Goal: Information Seeking & Learning: Learn about a topic

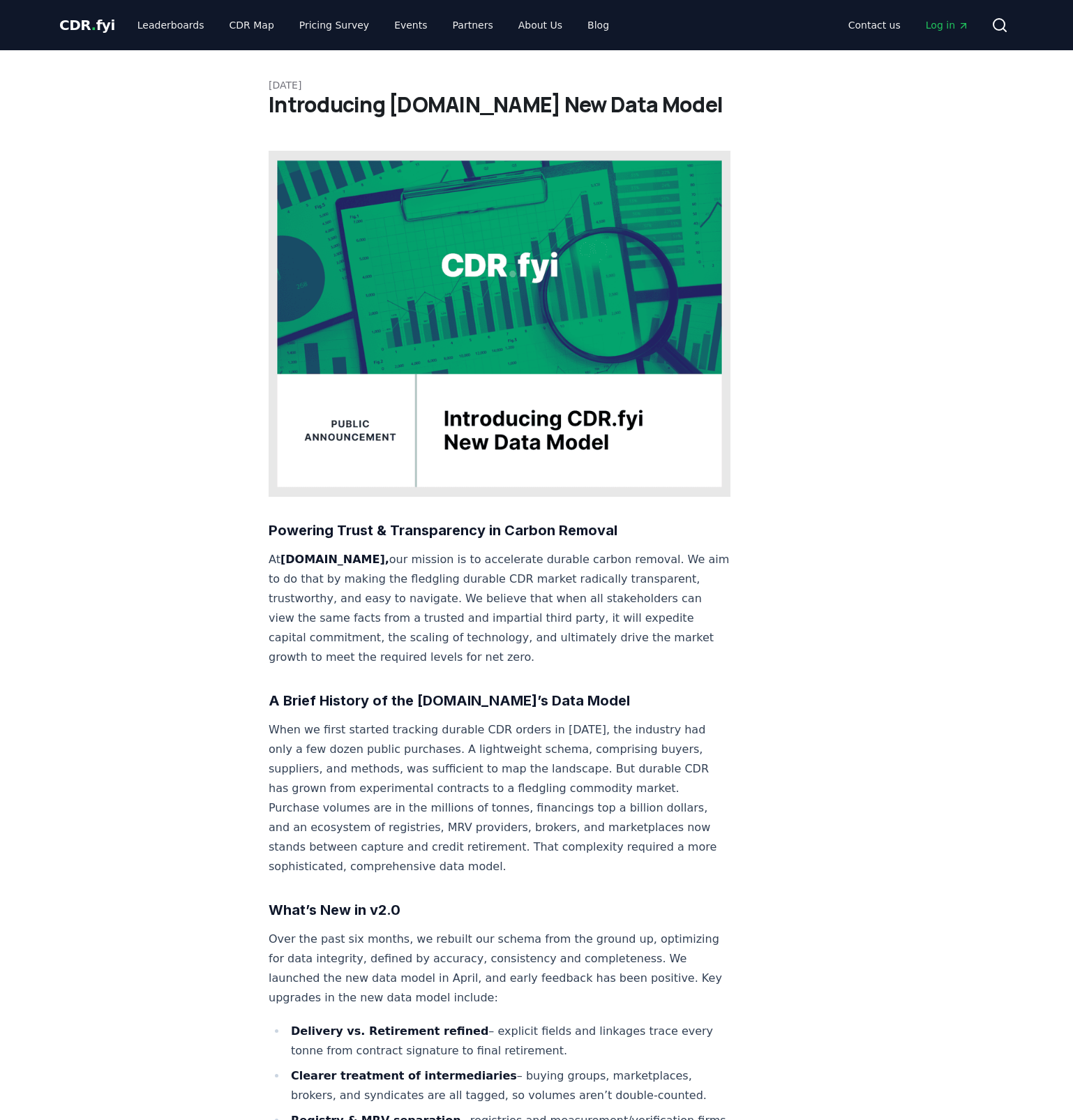
scroll to position [1067, 0]
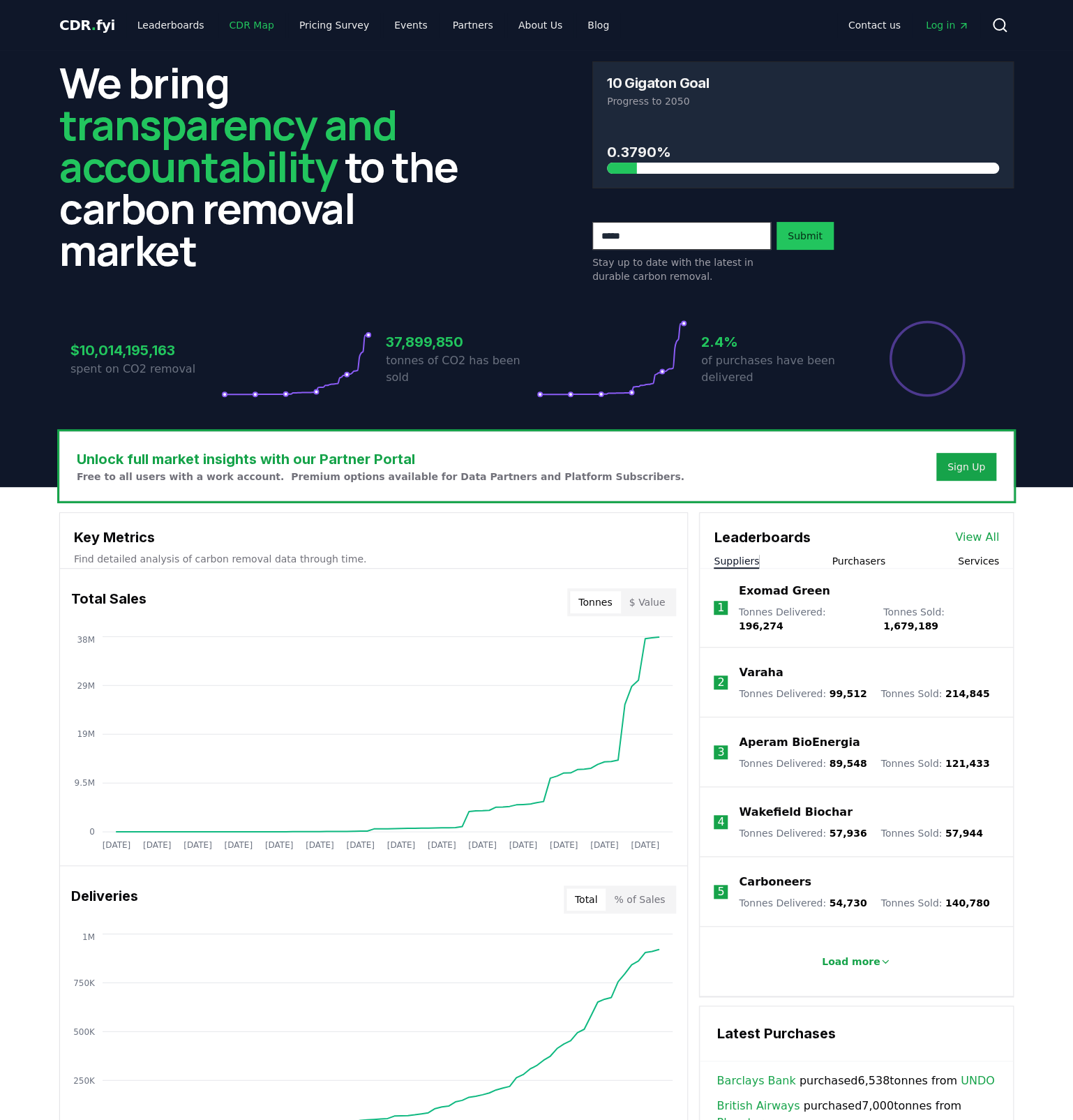
click at [243, 27] on link "CDR Map" at bounding box center [252, 25] width 67 height 25
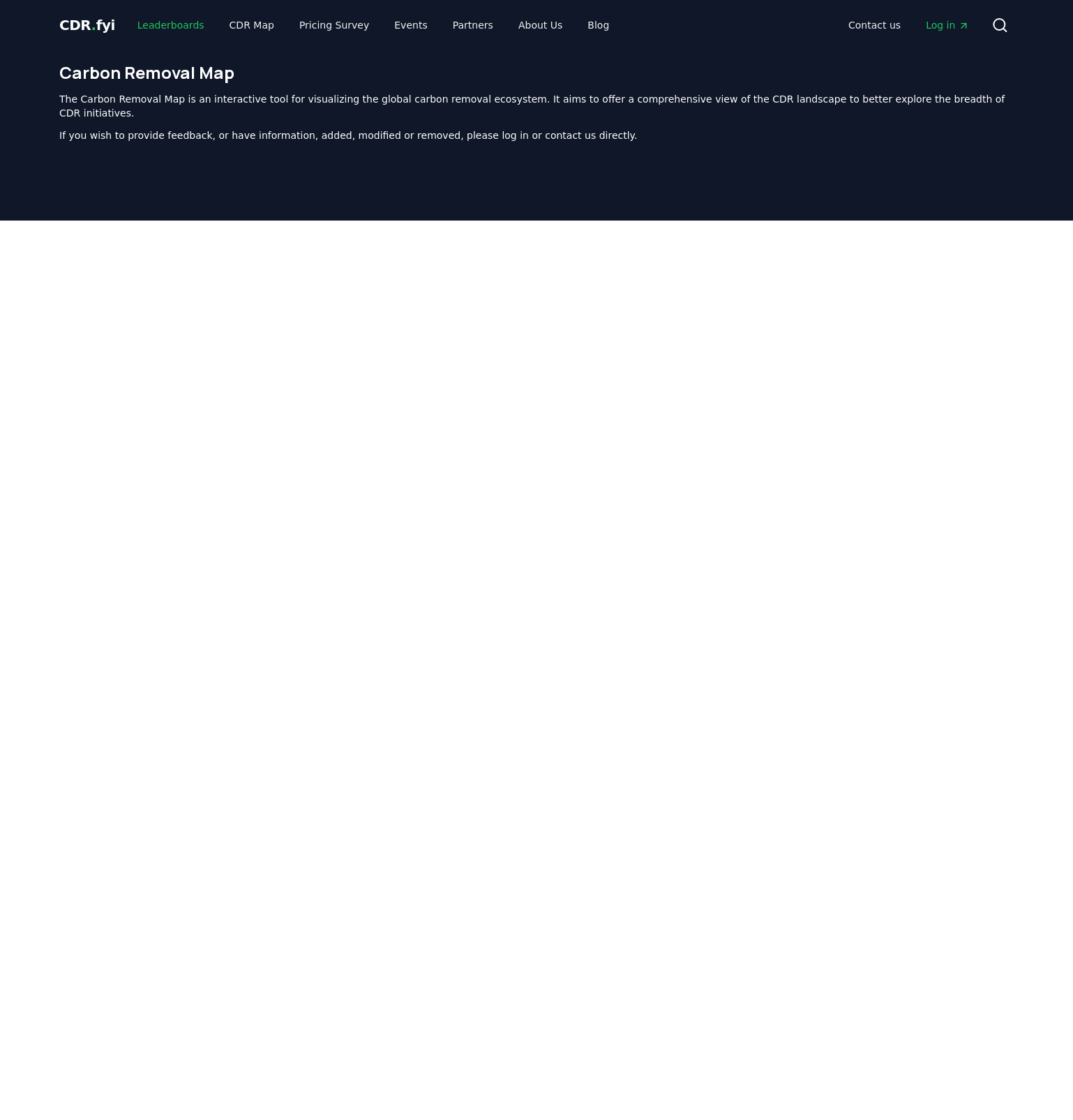
click at [154, 25] on link "Leaderboards" at bounding box center [171, 25] width 90 height 25
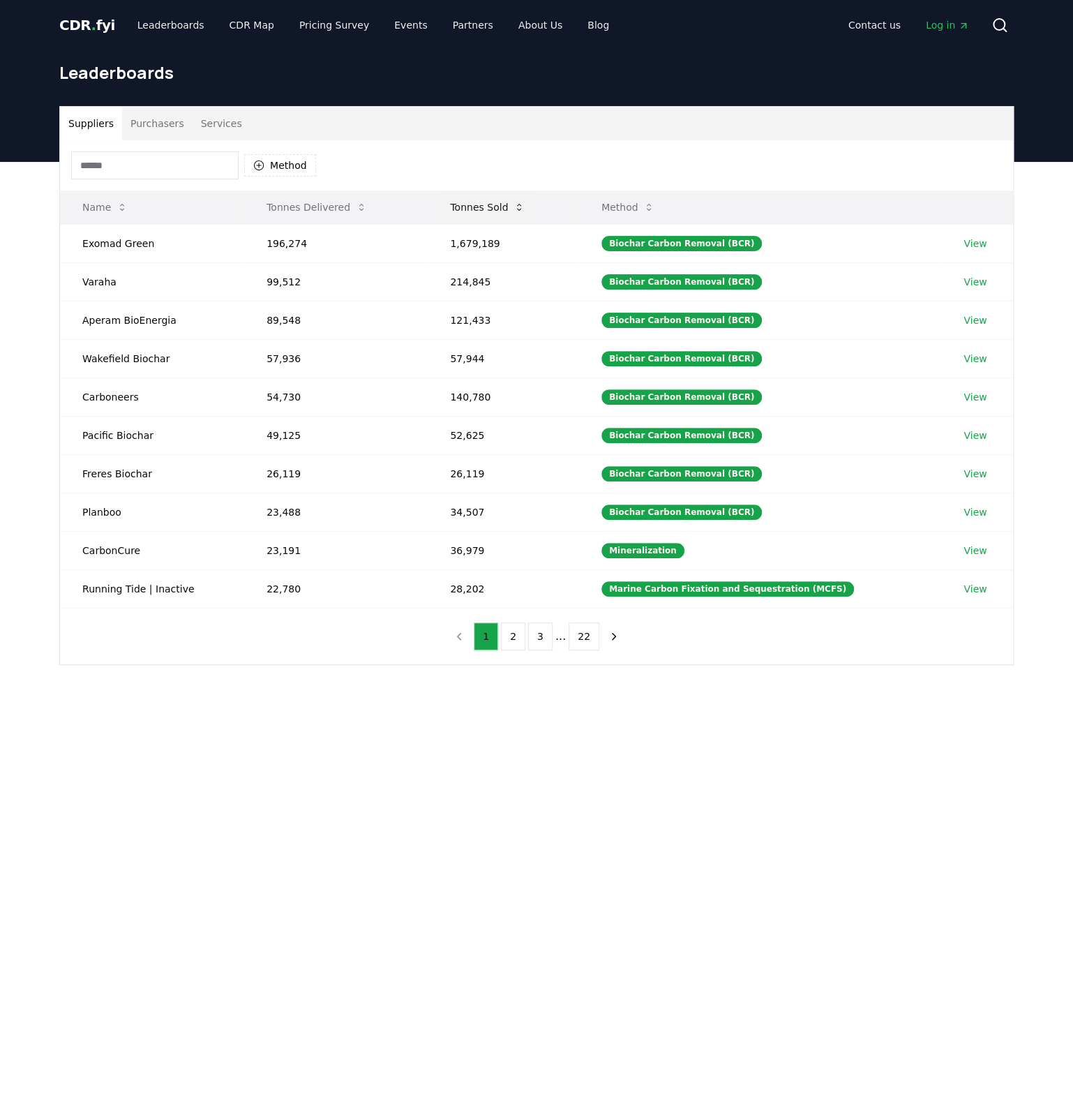
click at [480, 211] on button "Tonnes Sold" at bounding box center [488, 206] width 97 height 28
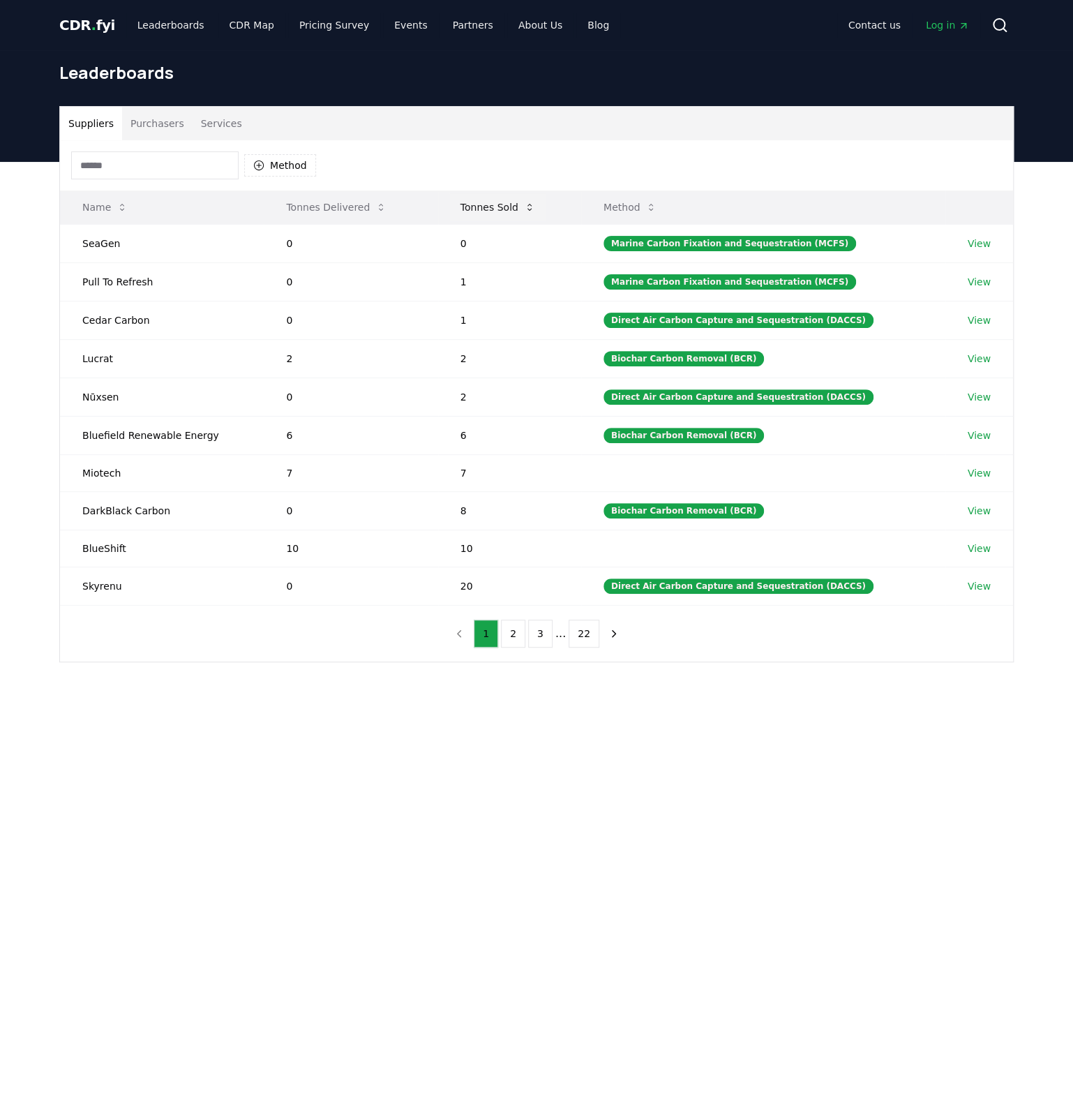
click at [482, 209] on button "Tonnes Sold" at bounding box center [497, 206] width 97 height 28
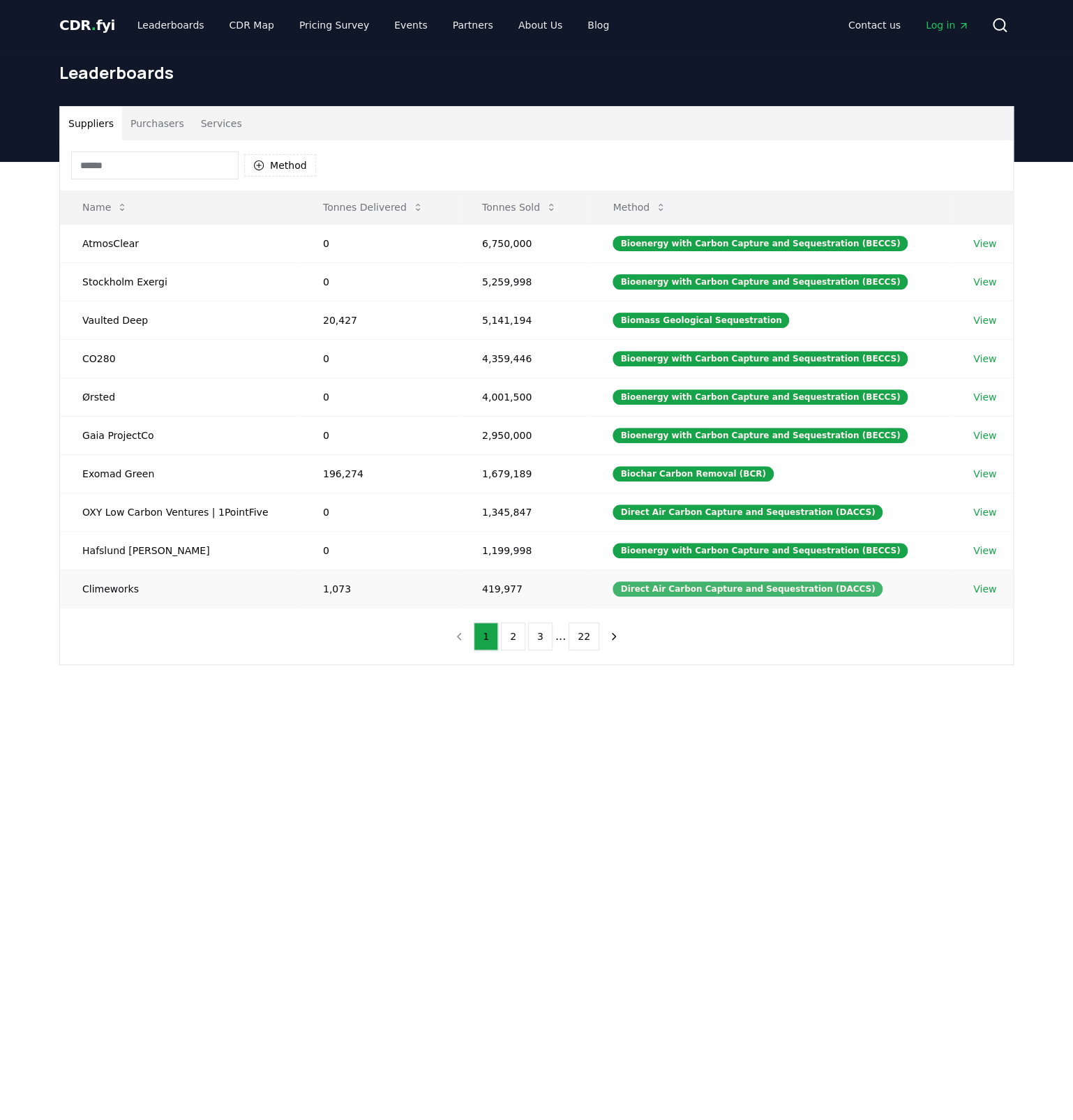
click at [677, 591] on div "Direct Air Carbon Capture and Sequestration (DACCS)" at bounding box center [747, 589] width 270 height 15
click at [105, 591] on td "Climeworks" at bounding box center [180, 588] width 241 height 38
click at [806, 581] on div "Direct Air Carbon Capture and Sequestration (DACCS)" at bounding box center [747, 589] width 270 height 15
click at [978, 585] on link "View" at bounding box center [984, 588] width 23 height 14
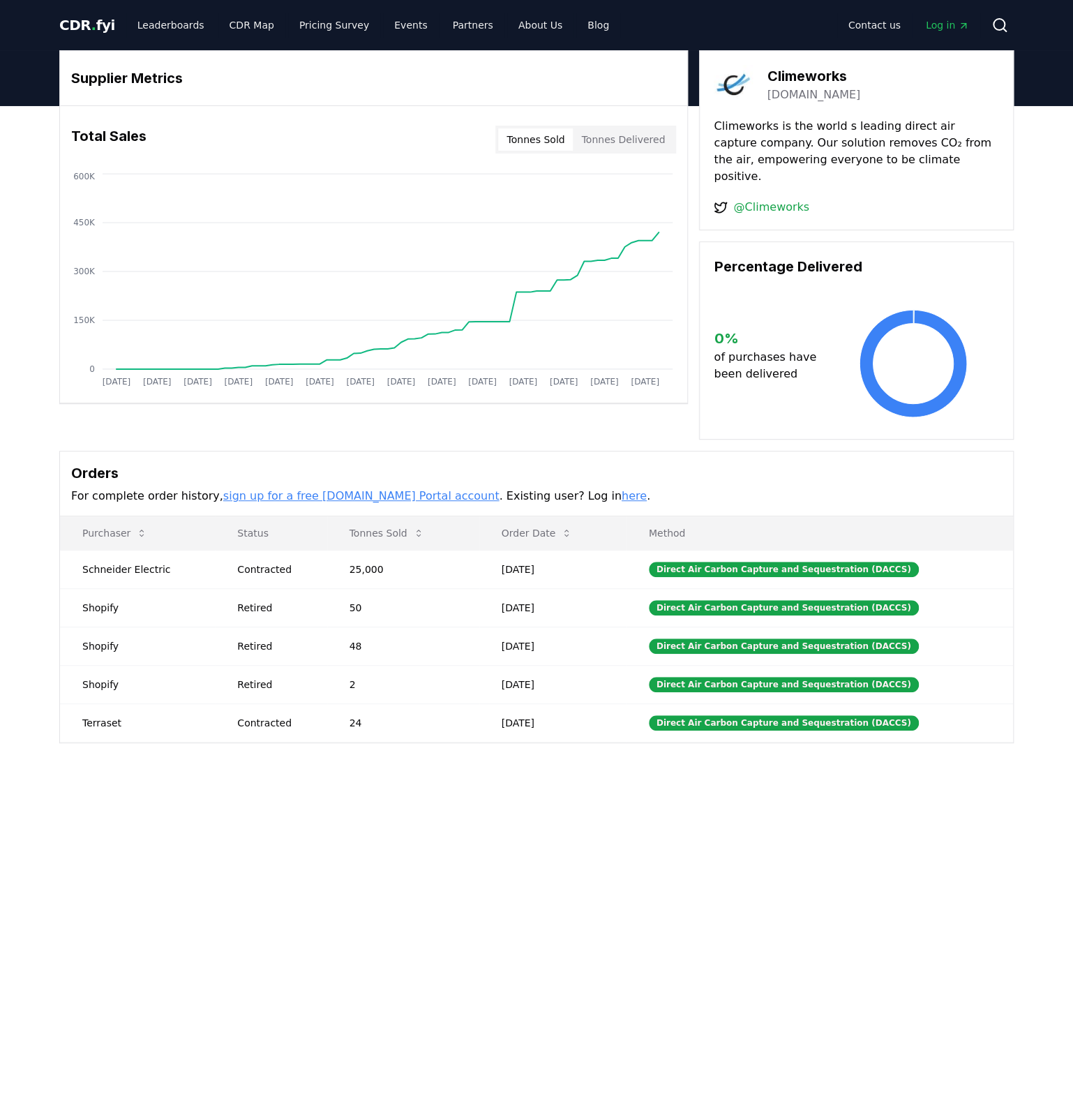
click at [621, 489] on link "here" at bounding box center [634, 496] width 25 height 13
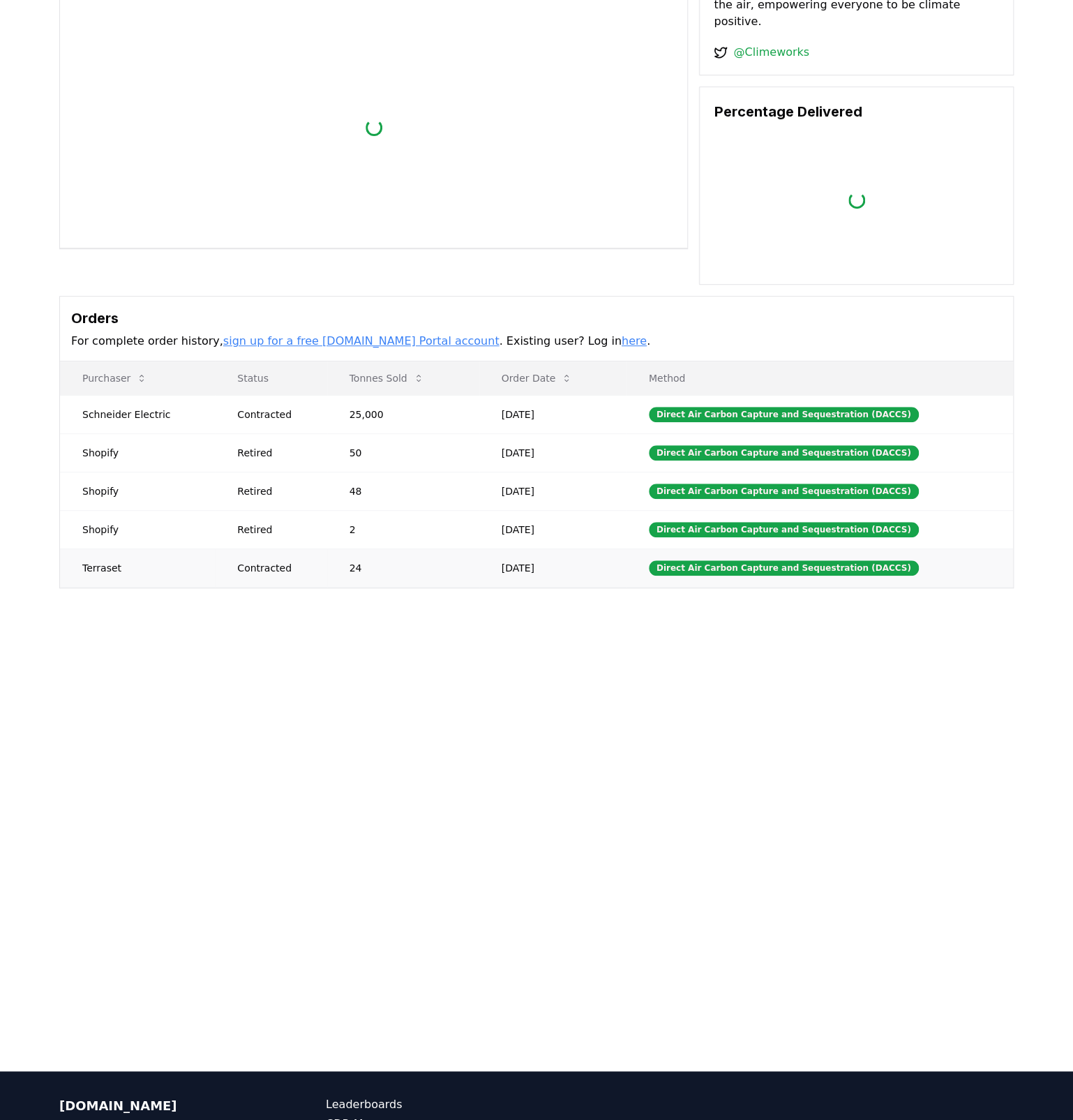
scroll to position [154, 0]
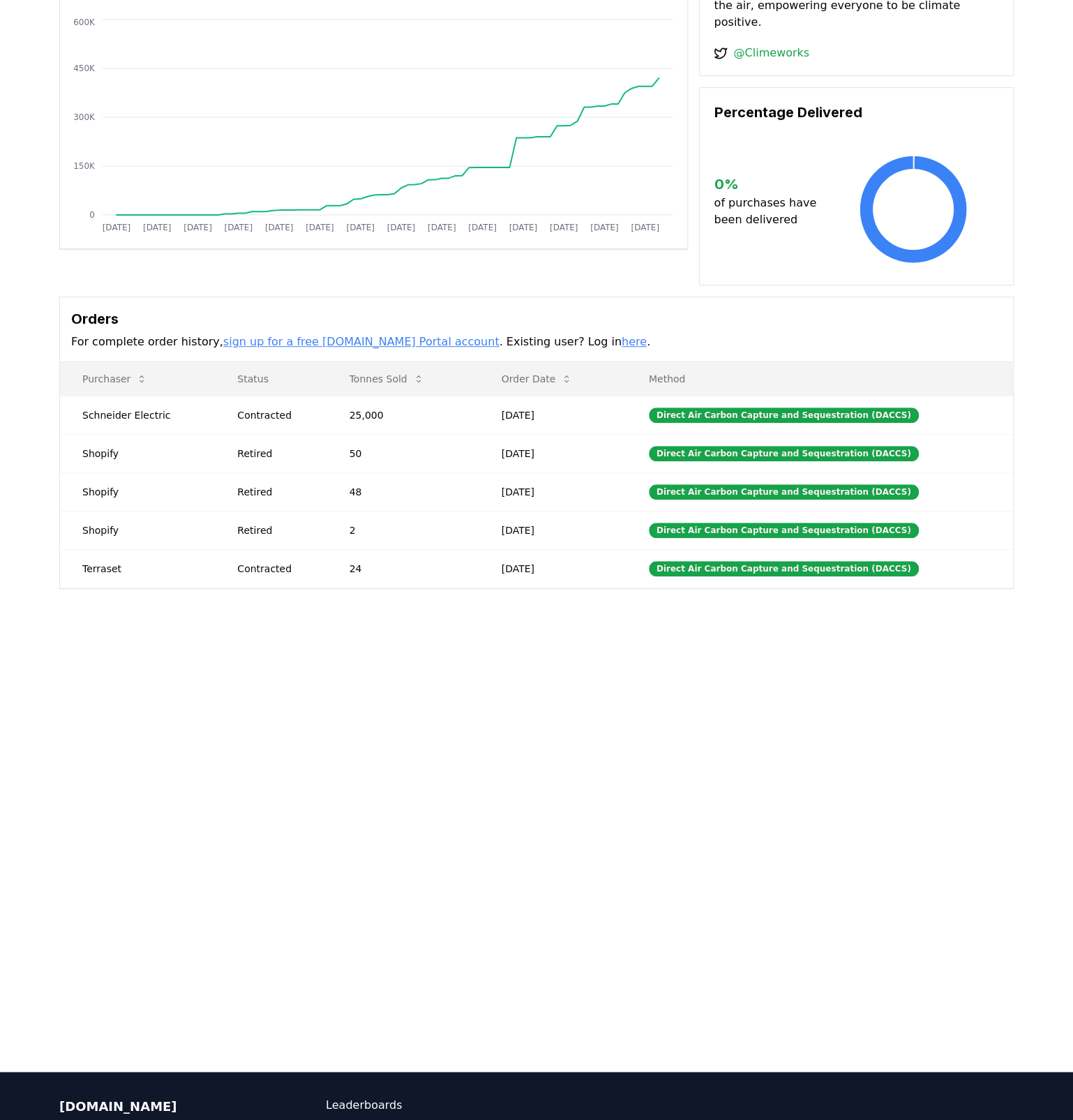
click at [621, 335] on link "here" at bounding box center [634, 342] width 25 height 13
click at [418, 373] on icon at bounding box center [418, 379] width 11 height 11
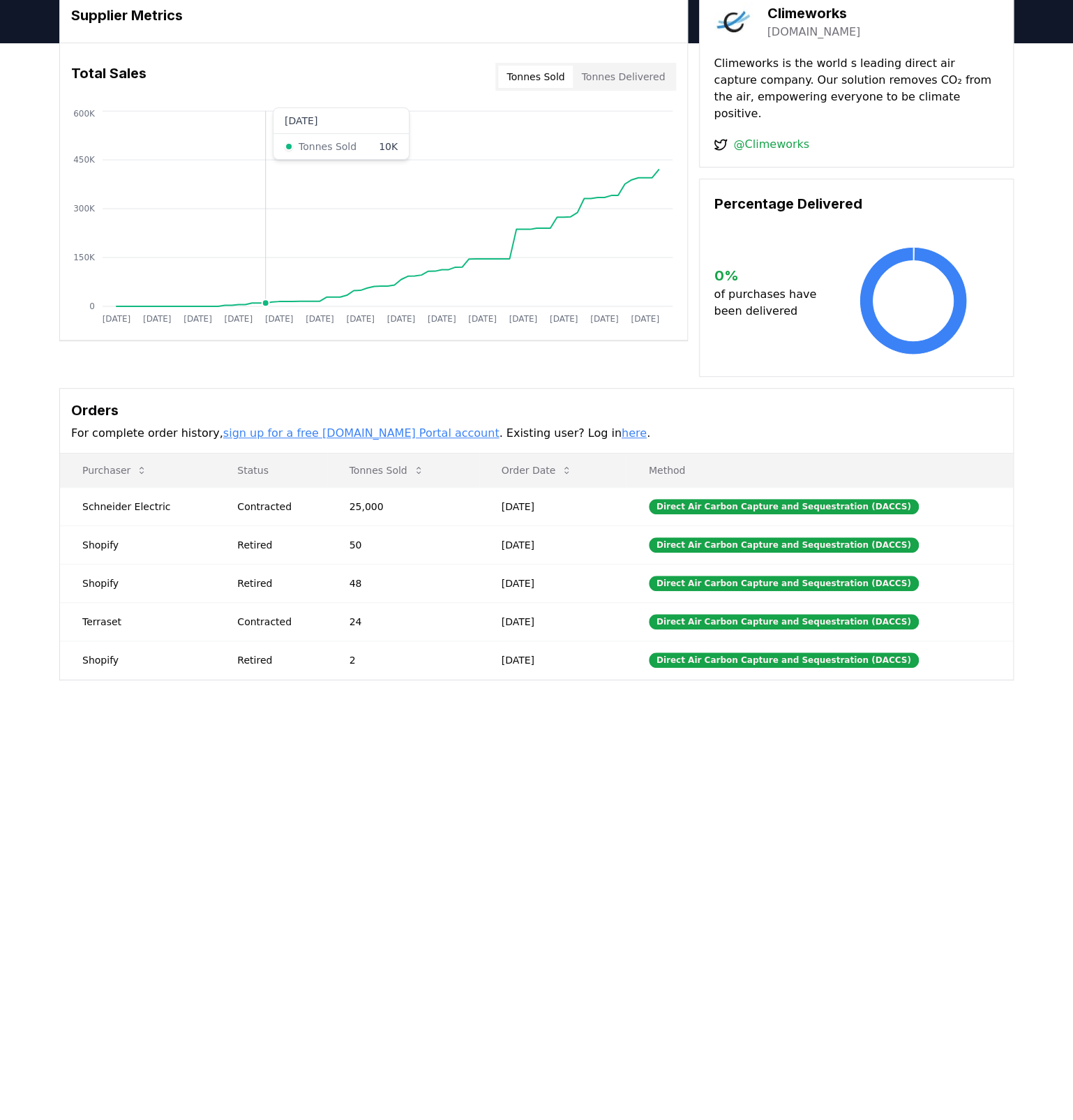
scroll to position [0, 0]
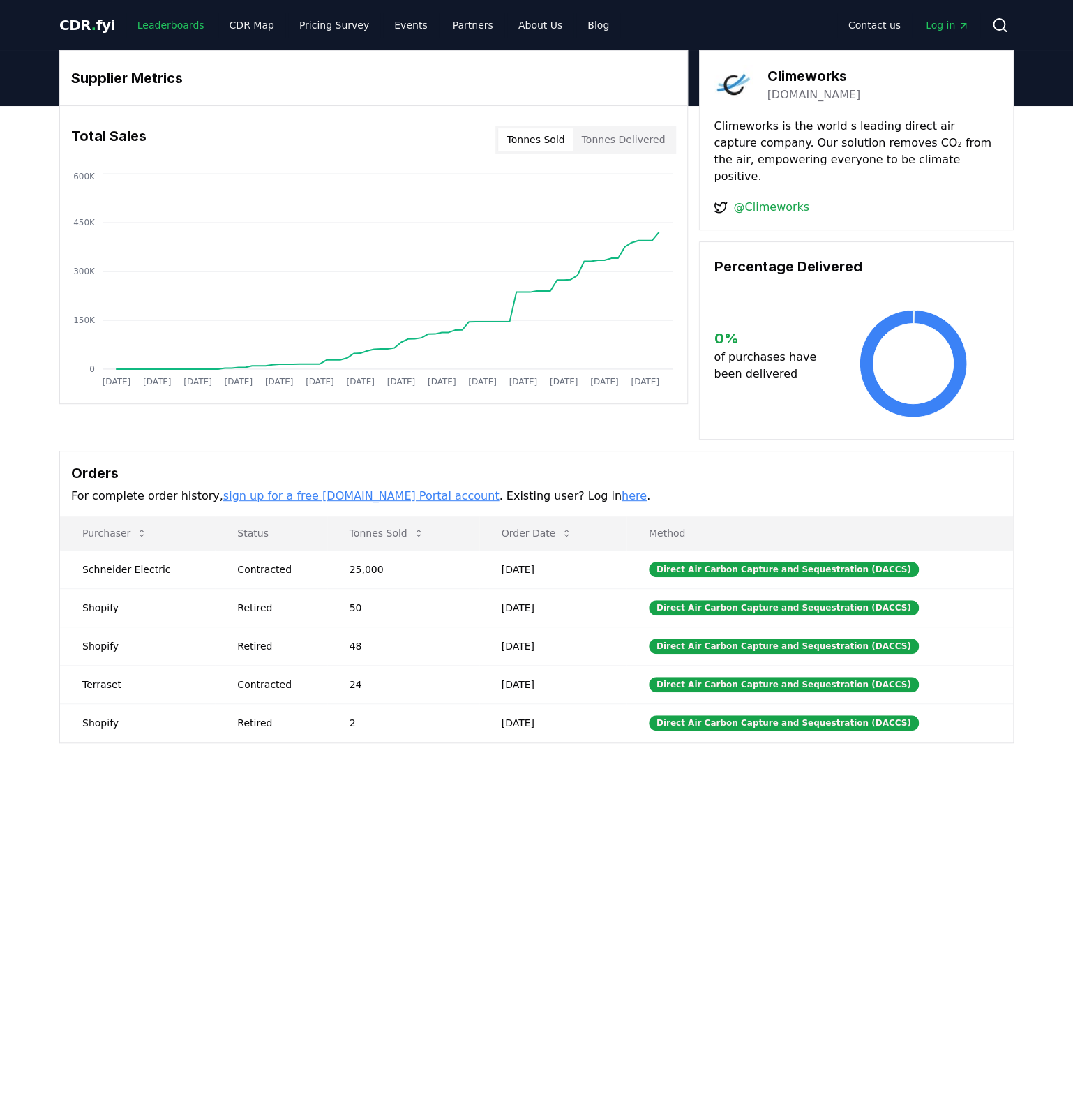
click at [171, 22] on link "Leaderboards" at bounding box center [171, 25] width 90 height 25
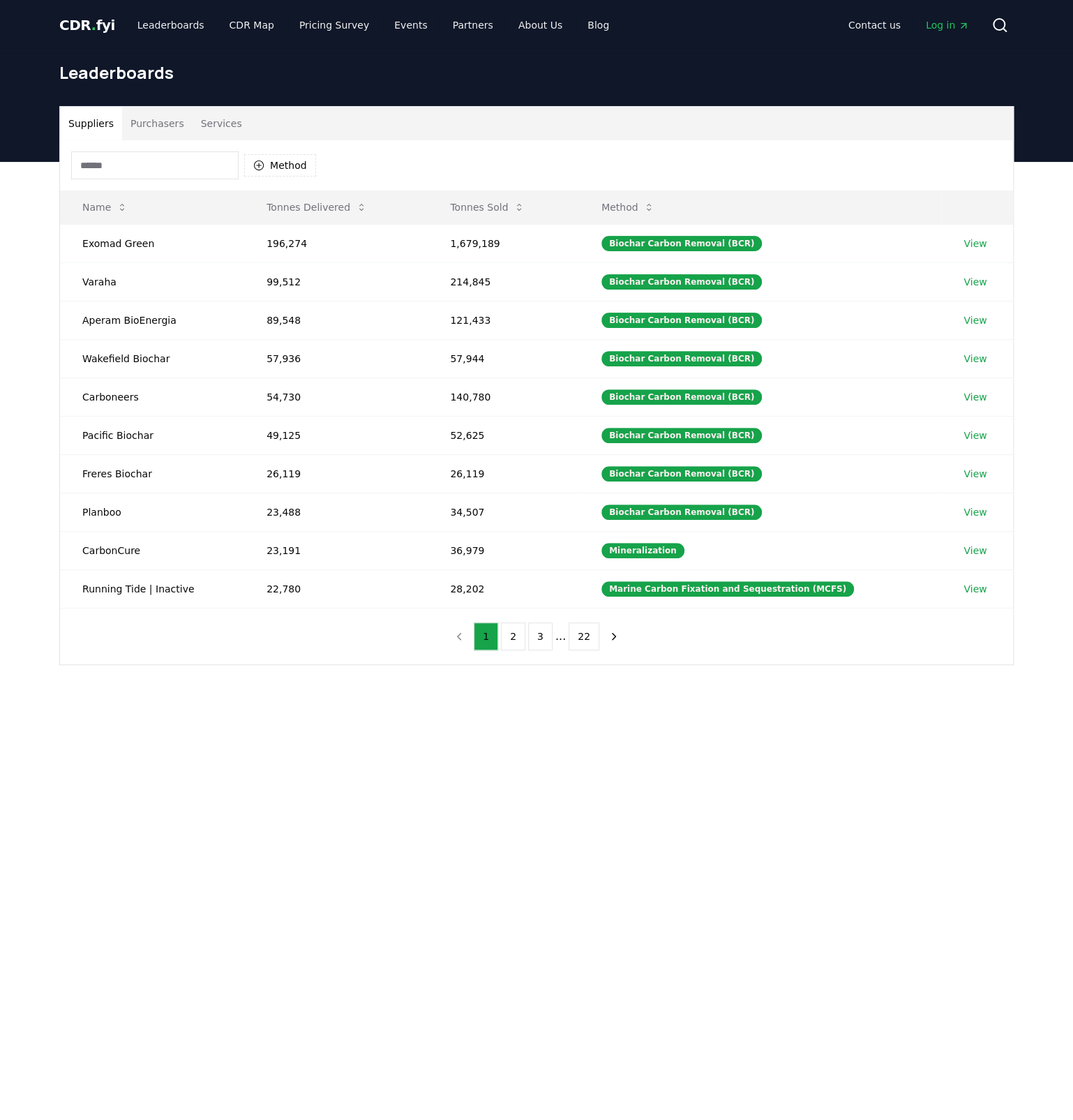
click at [143, 159] on input at bounding box center [155, 165] width 167 height 28
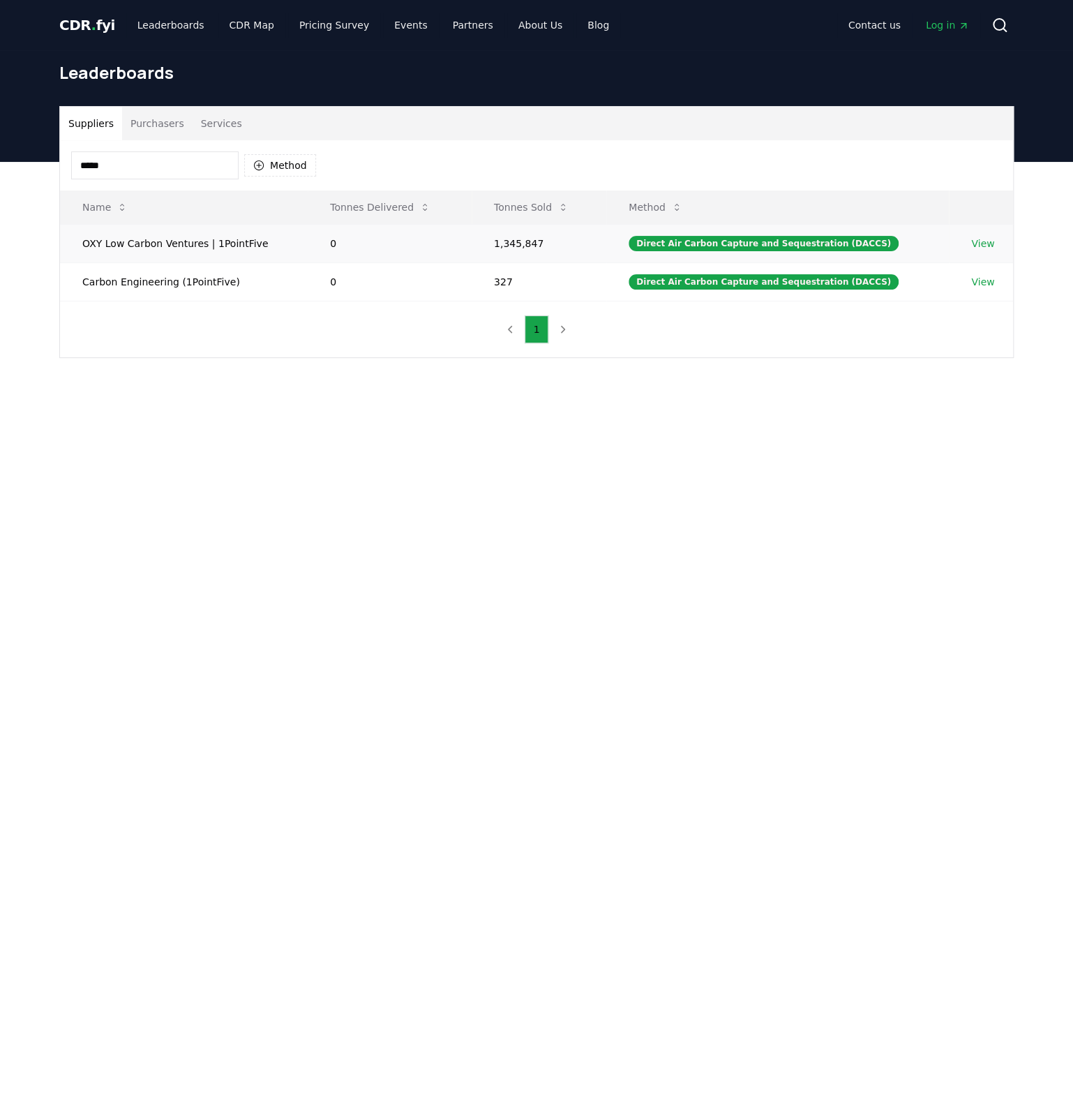
type input "*****"
click at [159, 242] on td "OXY Low Carbon Ventures | 1PointFive" at bounding box center [183, 243] width 247 height 38
click at [207, 234] on td "OXY Low Carbon Ventures | 1PointFive" at bounding box center [183, 243] width 247 height 38
click at [207, 246] on td "OXY Low Carbon Ventures | 1PointFive" at bounding box center [183, 243] width 247 height 38
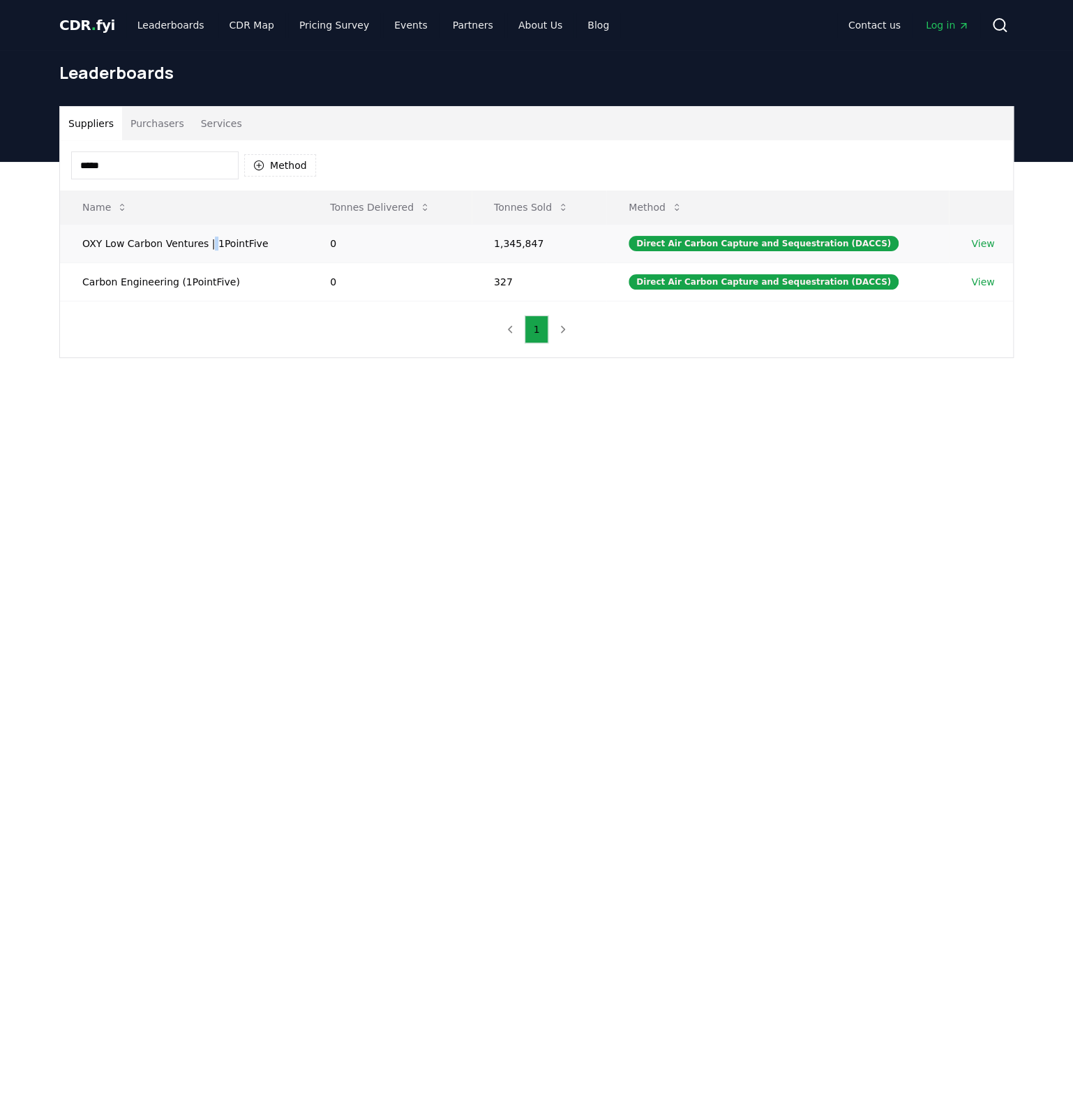
click at [207, 247] on td "OXY Low Carbon Ventures | 1PointFive" at bounding box center [183, 243] width 247 height 38
click at [978, 239] on link "View" at bounding box center [982, 243] width 23 height 14
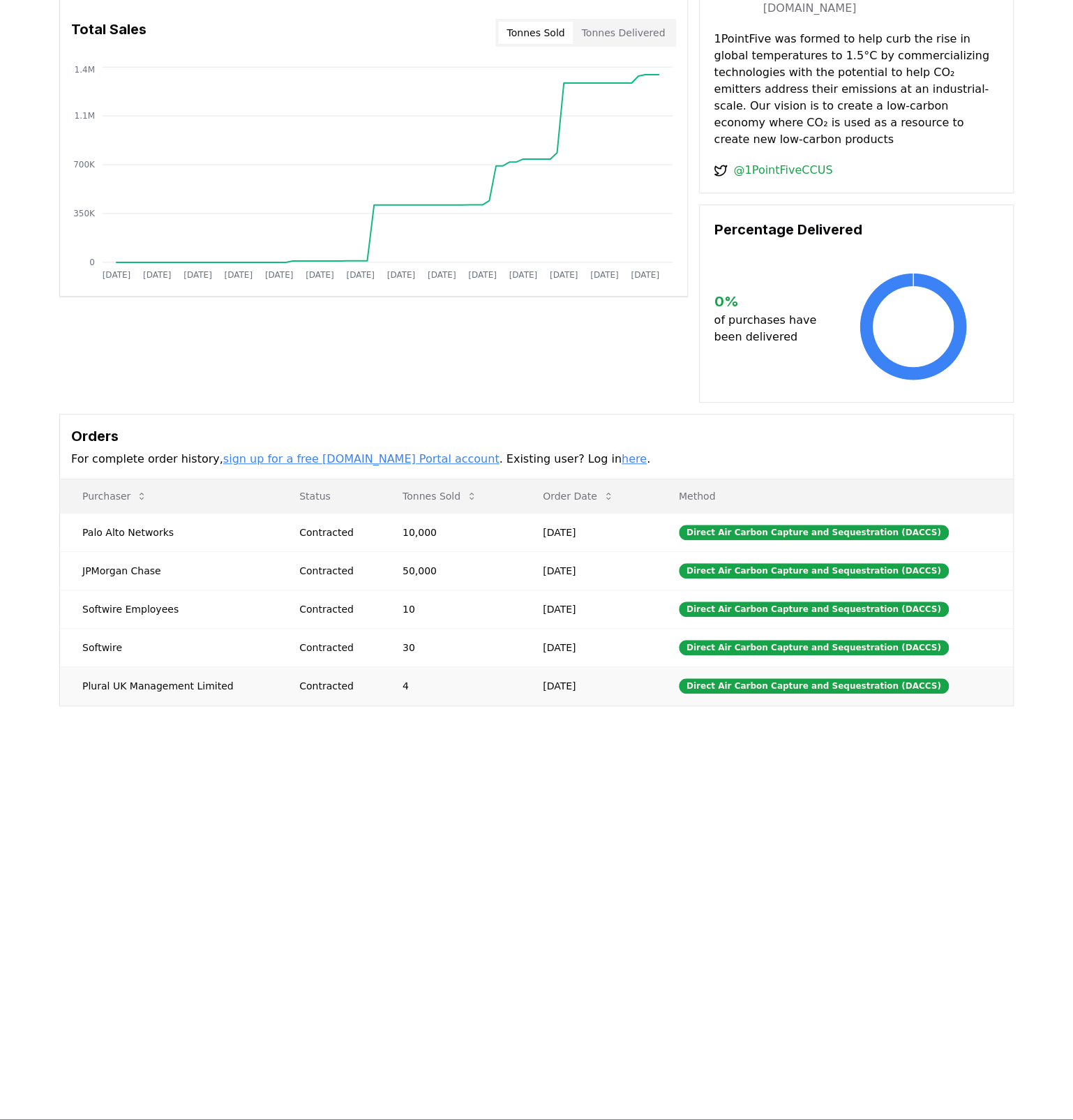
scroll to position [109, 0]
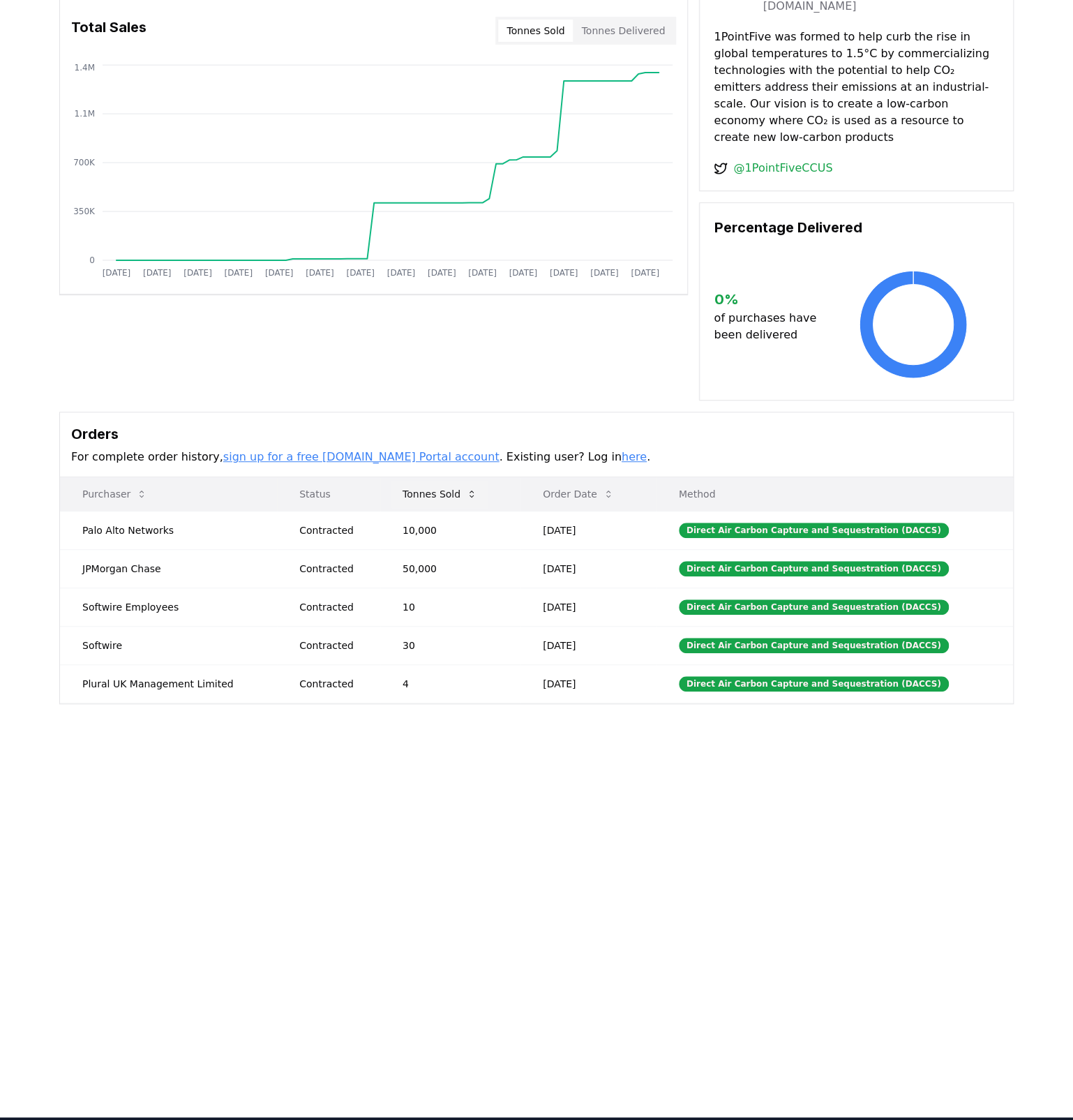
click at [452, 480] on button "Tonnes Sold" at bounding box center [440, 494] width 97 height 28
click at [432, 480] on button "Tonnes Sold" at bounding box center [440, 494] width 97 height 28
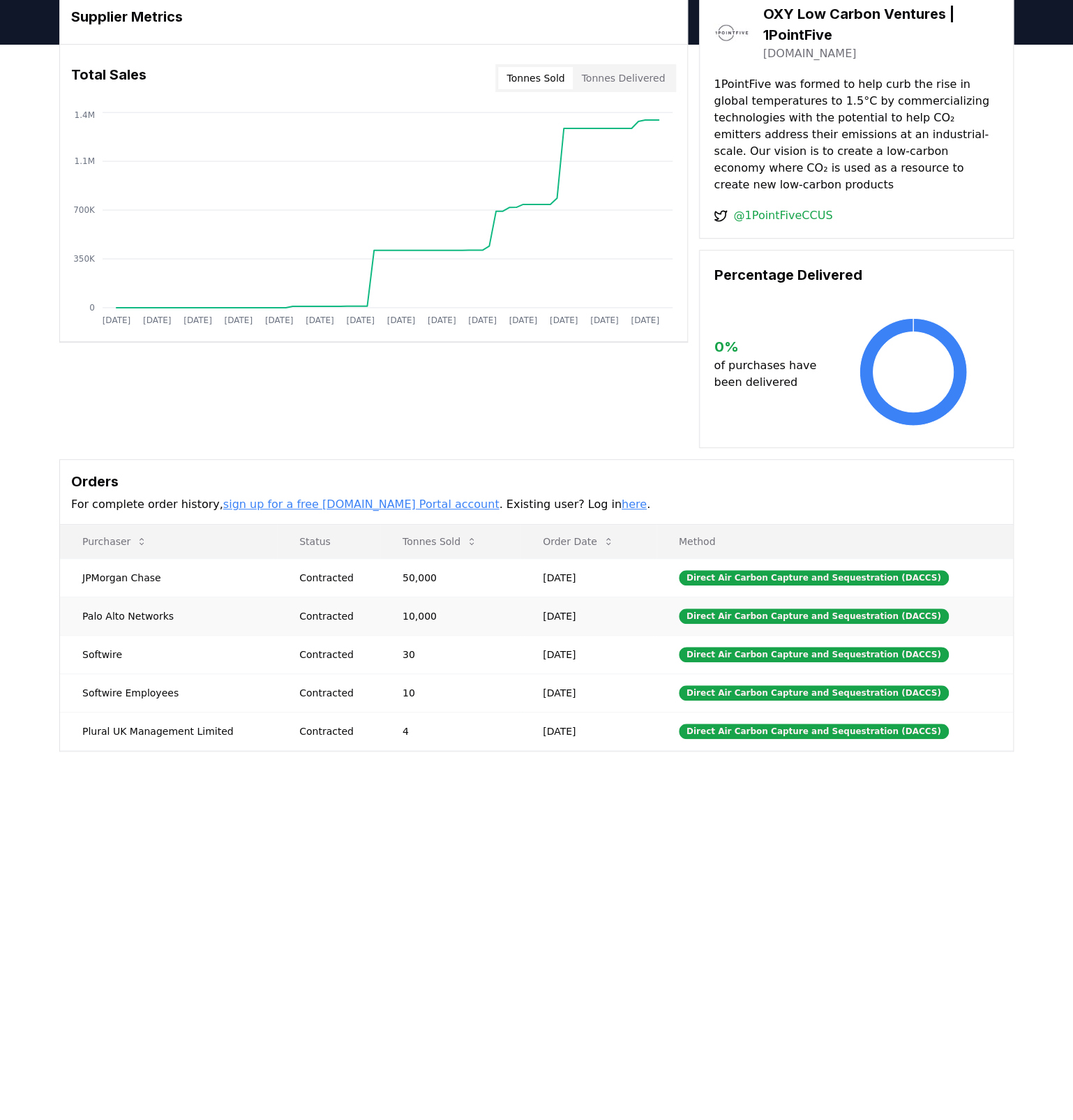
scroll to position [0, 0]
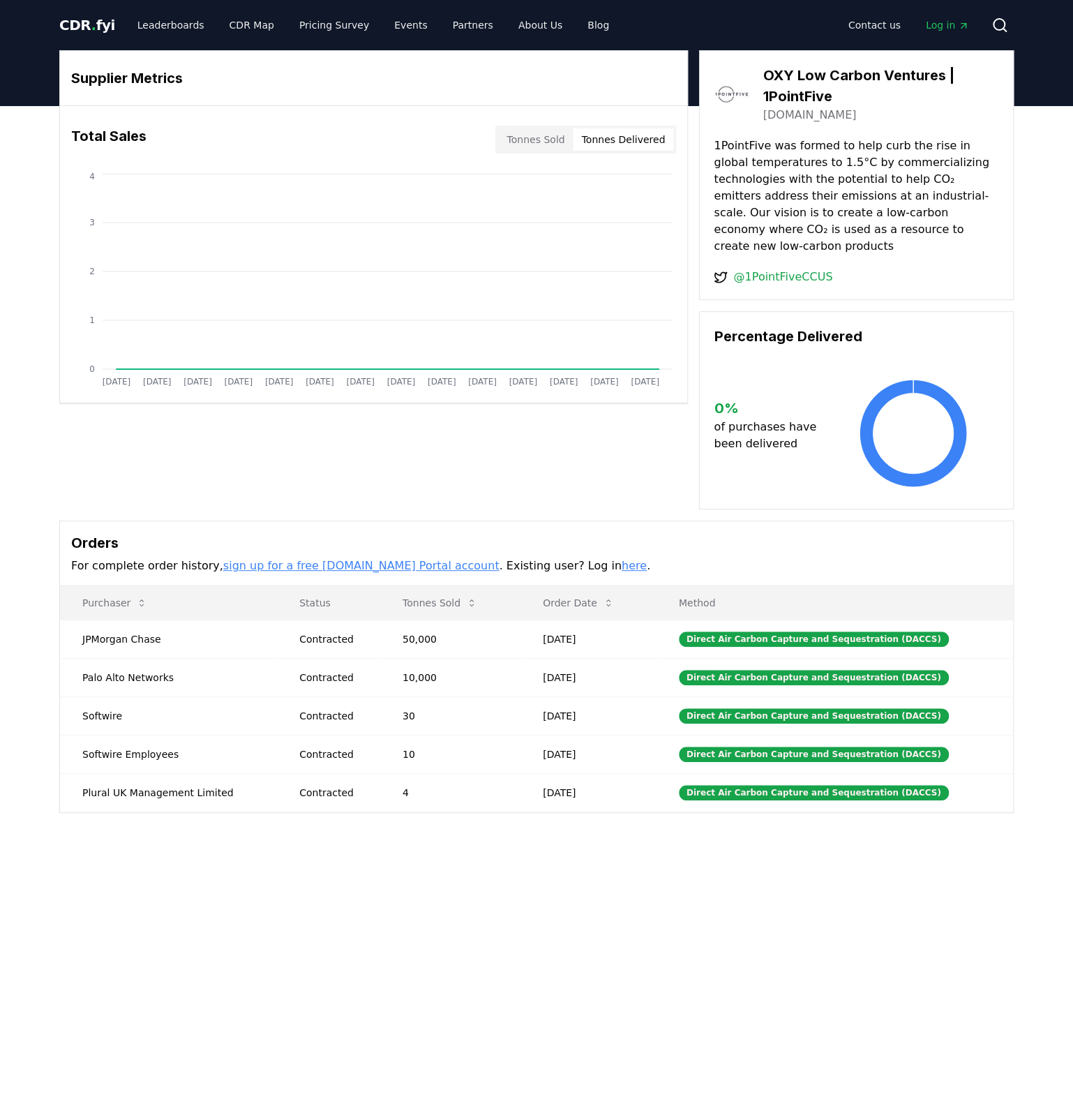
click at [622, 128] on button "Tonnes Delivered" at bounding box center [622, 138] width 100 height 22
click at [522, 143] on button "Tonnes Sold" at bounding box center [536, 138] width 74 height 22
